Goal: Complete application form

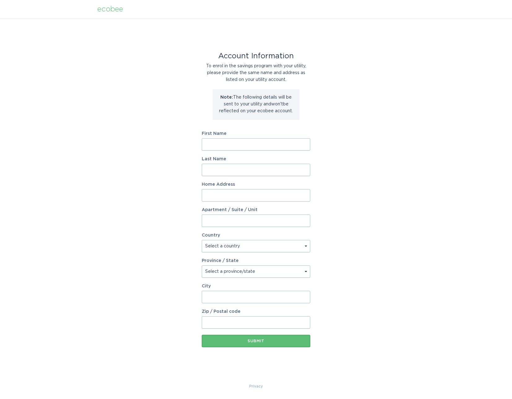
click at [264, 141] on input "First Name" at bounding box center [256, 144] width 108 height 12
type input "Matthew"
type input "Hubbard"
type input "6123 University Dr NW"
type input "Unit 110"
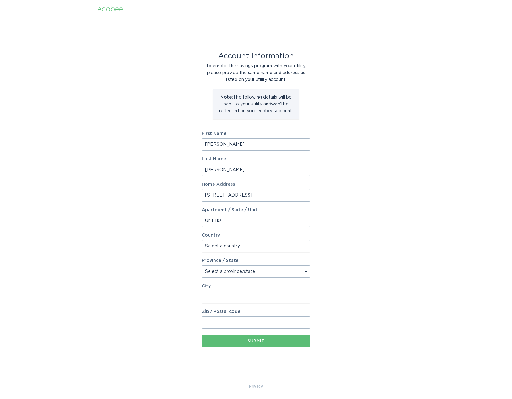
drag, startPoint x: 305, startPoint y: 261, endPoint x: 306, endPoint y: 250, distance: 11.2
click at [305, 259] on div "Province / State" at bounding box center [256, 260] width 108 height 4
click at [306, 249] on select "Select a country Canada USA" at bounding box center [256, 246] width 108 height 12
select select "US"
click at [202, 240] on select "Select a country Canada USA" at bounding box center [256, 246] width 108 height 12
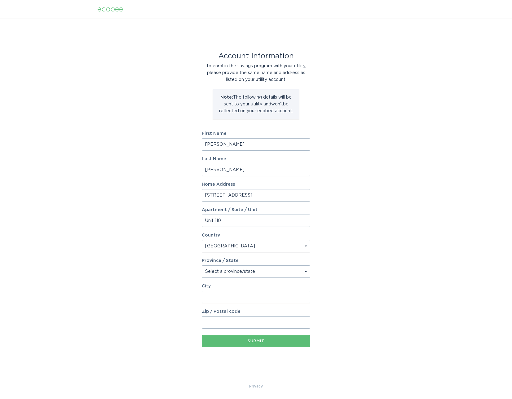
click at [301, 271] on select "Select a province/state" at bounding box center [256, 271] width 108 height 12
select select "AL"
click at [202, 265] on select "Select a province/state Alabama Alaska American Samoa Arizona Arkansas Californ…" at bounding box center [256, 271] width 108 height 12
click at [359, 281] on div "Account Information To enrol in the savings program with your utility, please p…" at bounding box center [256, 201] width 512 height 364
click at [236, 294] on input "City" at bounding box center [256, 297] width 108 height 12
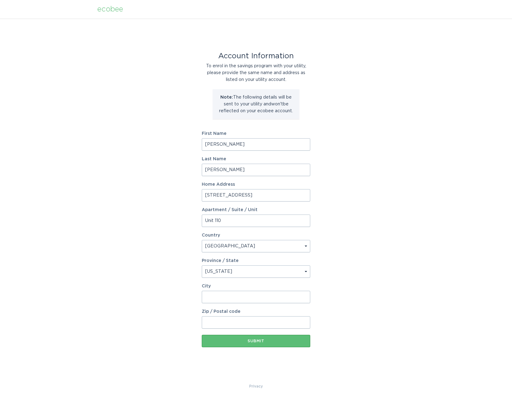
type input "[GEOGRAPHIC_DATA]"
click at [246, 321] on input "Zip / Postal code" at bounding box center [256, 322] width 108 height 12
type input "35806"
click at [202, 335] on button "Submit" at bounding box center [256, 341] width 108 height 12
click at [265, 144] on input "First Name" at bounding box center [256, 144] width 108 height 12
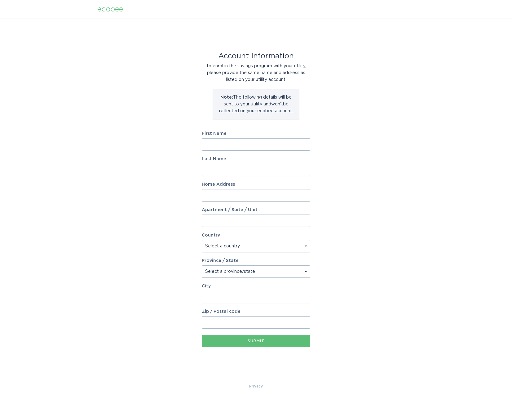
type input "Matthew"
type input "Hubbard"
type input "6123 University Dr NW"
type input "Unit 110"
select select "US"
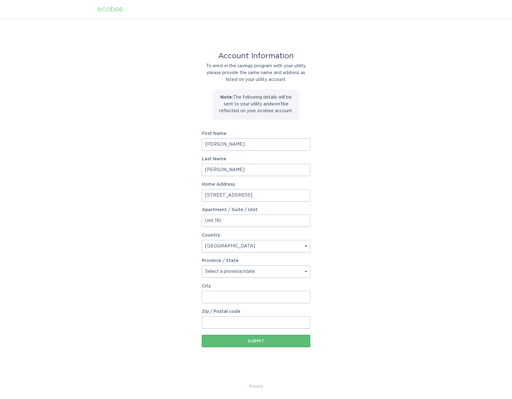
type input "Huntsville"
type input "35806"
select select "AL"
click at [305, 268] on select "Select a province/state [US_STATE] [US_STATE] [US_STATE] [US_STATE] [US_STATE] …" at bounding box center [256, 271] width 108 height 12
click at [202, 265] on select "Select a province/state [US_STATE] [US_STATE] [US_STATE] [US_STATE] [US_STATE] …" at bounding box center [256, 271] width 108 height 12
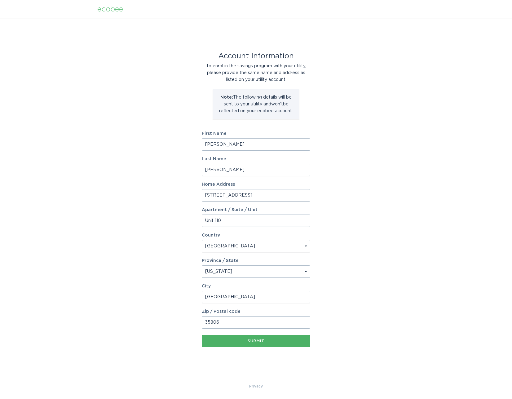
click at [285, 343] on button "Submit" at bounding box center [256, 341] width 108 height 12
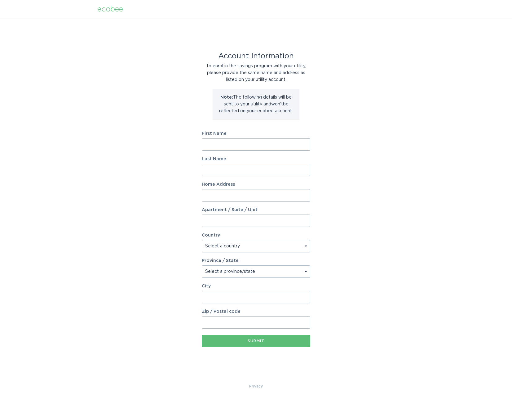
click at [260, 146] on input "First Name" at bounding box center [256, 144] width 108 height 12
type input "[PERSON_NAME]"
type input "6123 University Dr NW"
type input "Unit 110"
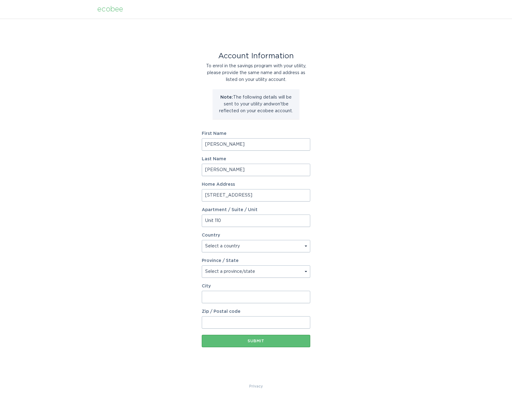
select select "US"
type input "Huntsville"
type input "35806"
select select "AL"
click at [246, 339] on div "Submit" at bounding box center [256, 341] width 102 height 4
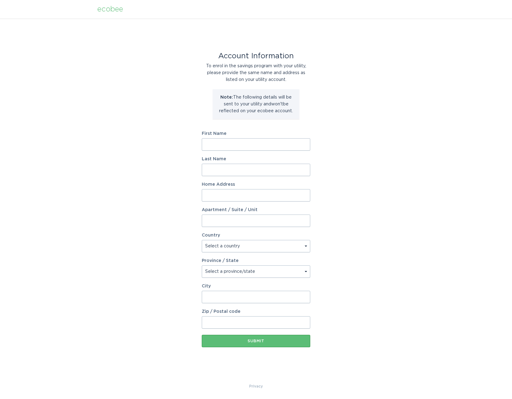
click at [259, 148] on input "First Name" at bounding box center [256, 144] width 108 height 12
type input "[PERSON_NAME]"
type input "[STREET_ADDRESS]"
type input "Unit 110"
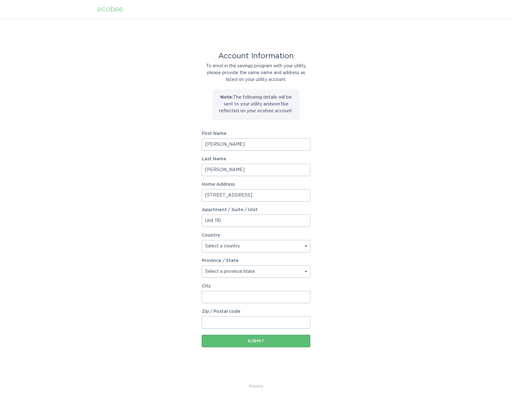
select select "US"
type input "[GEOGRAPHIC_DATA]"
type input "35806"
select select "AL"
click at [249, 275] on select "Select a province/state [US_STATE] [US_STATE] [US_STATE] [US_STATE] [US_STATE] …" at bounding box center [256, 271] width 108 height 12
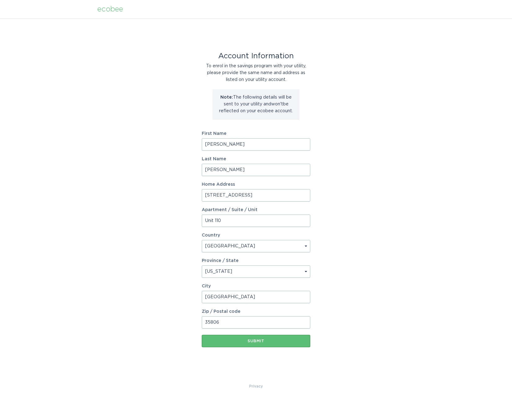
click at [202, 265] on select "Select a province/state [US_STATE] [US_STATE] [US_STATE] [US_STATE] [US_STATE] …" at bounding box center [256, 271] width 108 height 12
click at [274, 344] on button "Submit" at bounding box center [256, 341] width 108 height 12
